Goal: Check status: Check status

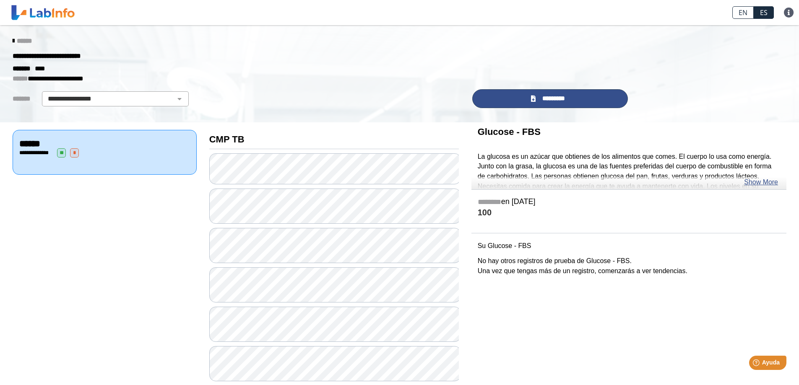
click at [544, 102] on span "*********" at bounding box center [553, 99] width 31 height 10
click at [551, 101] on span "*********" at bounding box center [553, 99] width 31 height 10
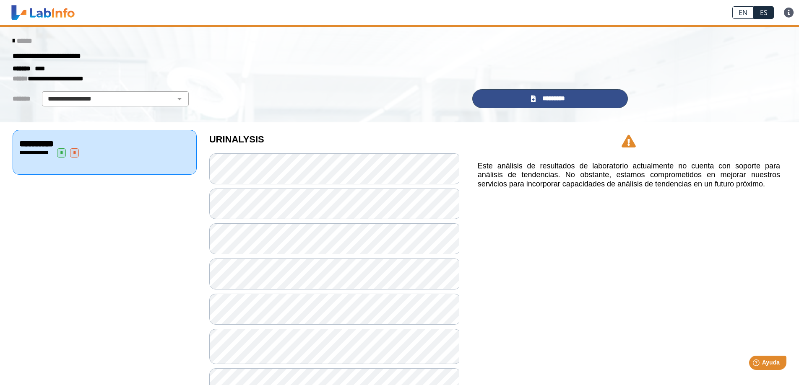
click at [547, 97] on span "*********" at bounding box center [553, 99] width 31 height 10
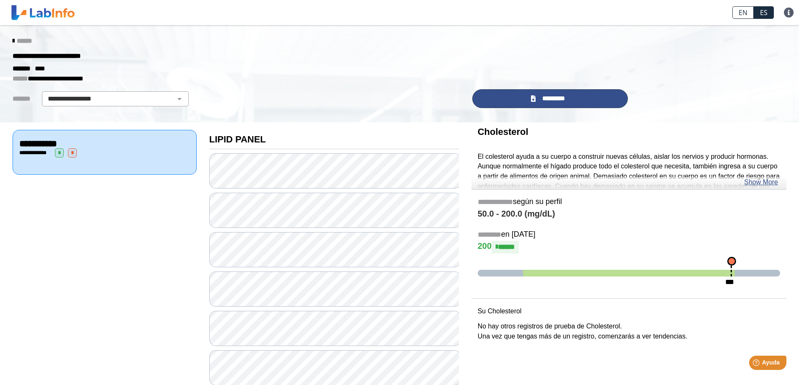
click at [531, 99] on icon at bounding box center [533, 99] width 5 height 6
